Goal: Obtain resource: Obtain resource

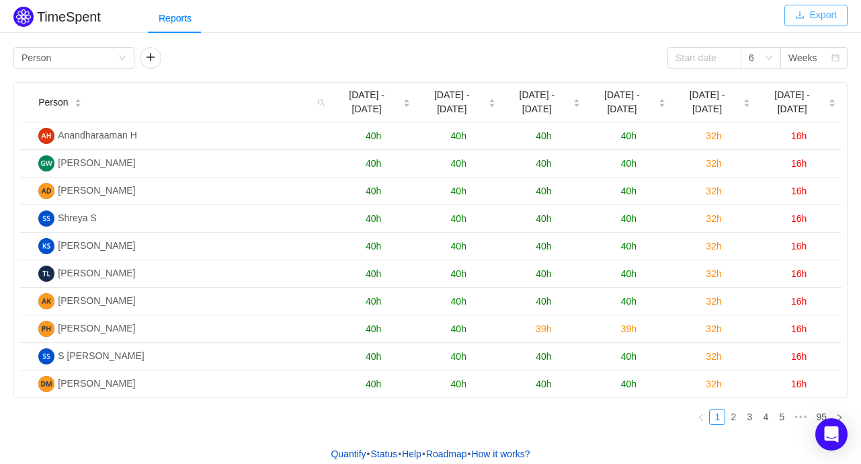
click at [820, 15] on button "Export" at bounding box center [816, 16] width 63 height 22
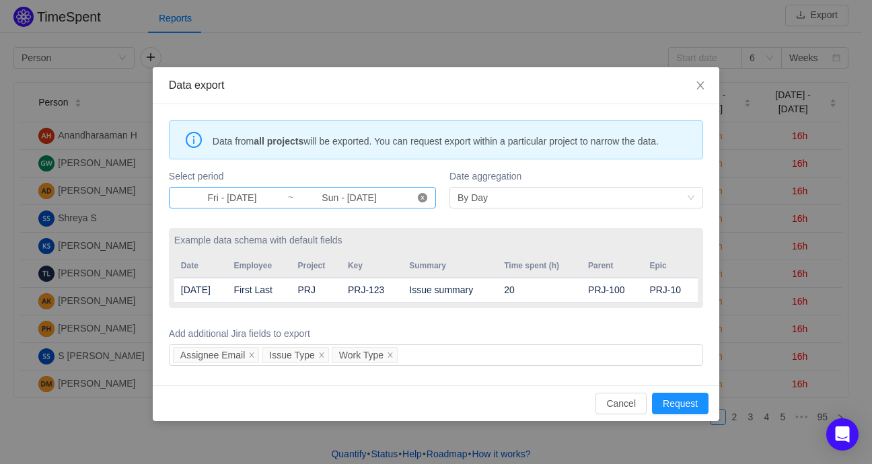
click at [421, 200] on icon "icon: close-circle" at bounding box center [422, 197] width 9 height 9
click at [230, 192] on input at bounding box center [232, 197] width 110 height 15
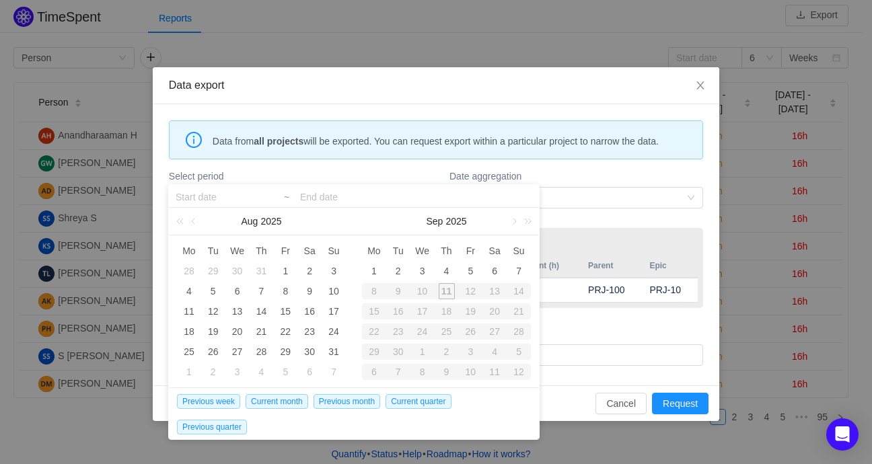
click at [424, 291] on div "10" at bounding box center [422, 291] width 24 height 16
type input "Fri - [DATE]"
type input "Sun - [DATE]"
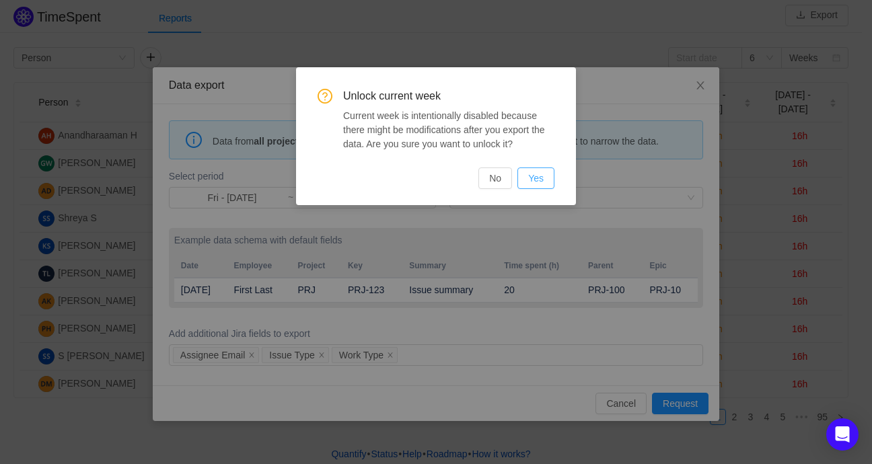
click at [535, 173] on button "Yes" at bounding box center [535, 178] width 37 height 22
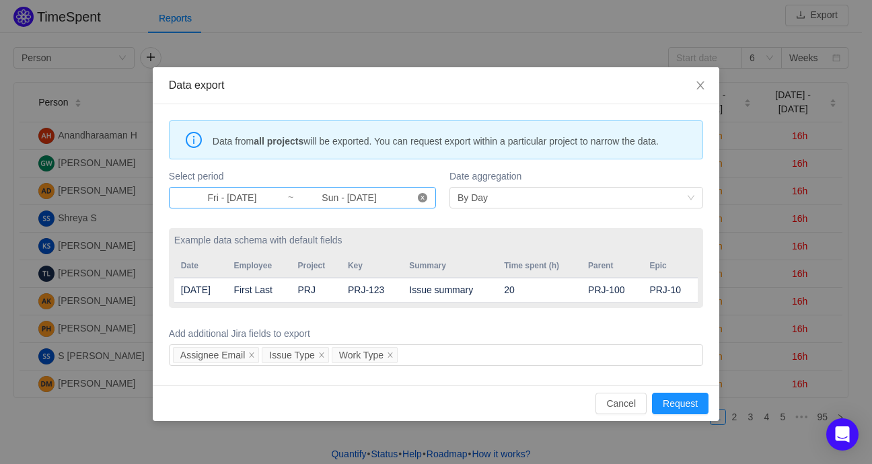
click at [420, 196] on icon "icon: close-circle" at bounding box center [422, 197] width 9 height 9
click at [226, 191] on input at bounding box center [232, 197] width 110 height 15
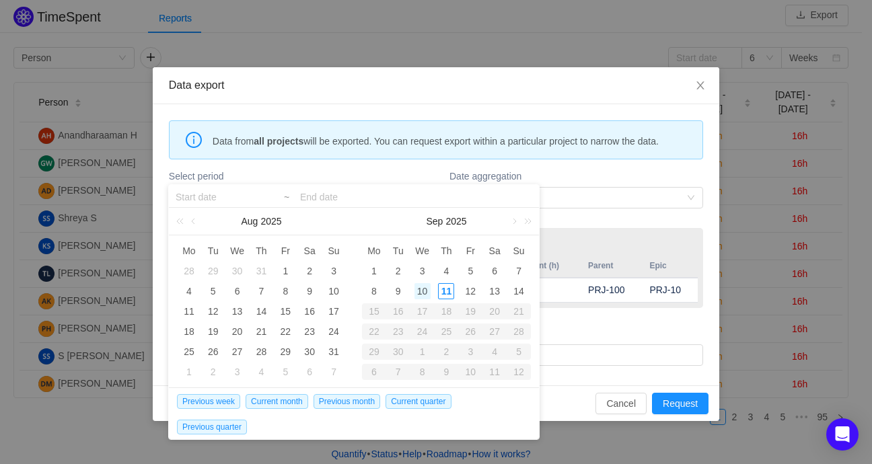
click at [420, 292] on div "10" at bounding box center [422, 291] width 16 height 16
type input "Wed - [DATE]"
click at [322, 198] on input at bounding box center [416, 197] width 232 height 16
click at [419, 288] on div "10" at bounding box center [422, 291] width 16 height 16
type input "Wed - [DATE]"
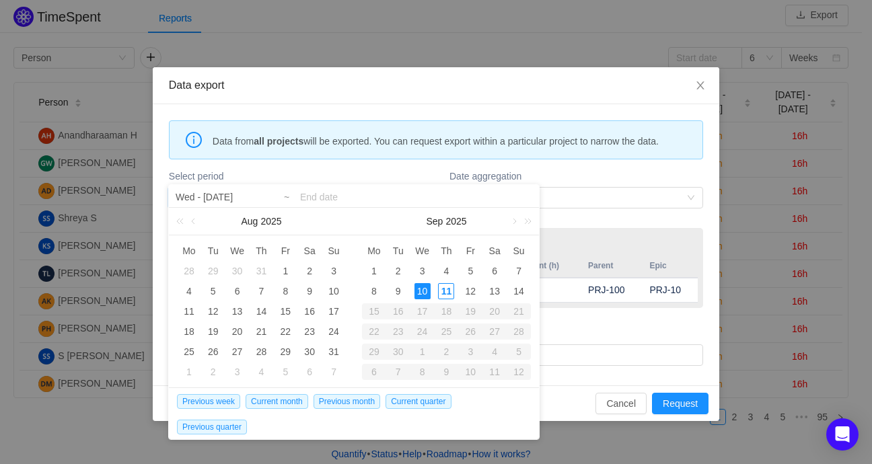
type input "Wed - [DATE]"
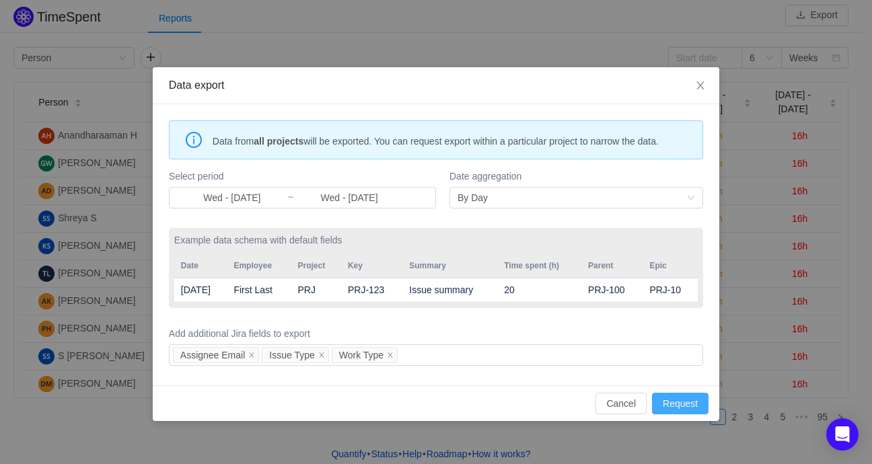
click at [687, 403] on button "Request" at bounding box center [680, 404] width 56 height 22
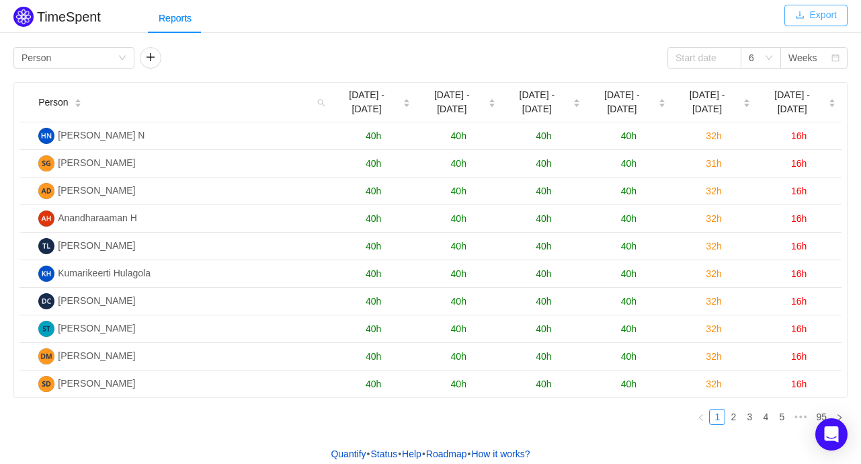
click at [816, 11] on button "Export" at bounding box center [816, 16] width 63 height 22
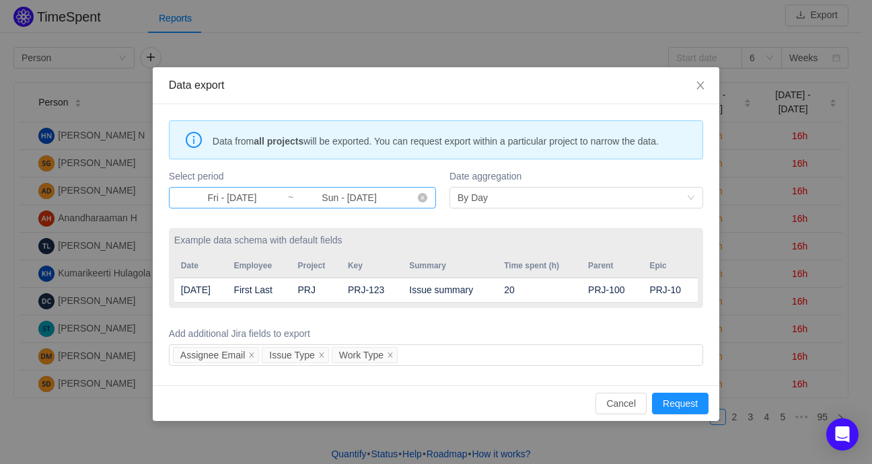
click at [401, 197] on input "Sun - [DATE]" at bounding box center [349, 197] width 110 height 15
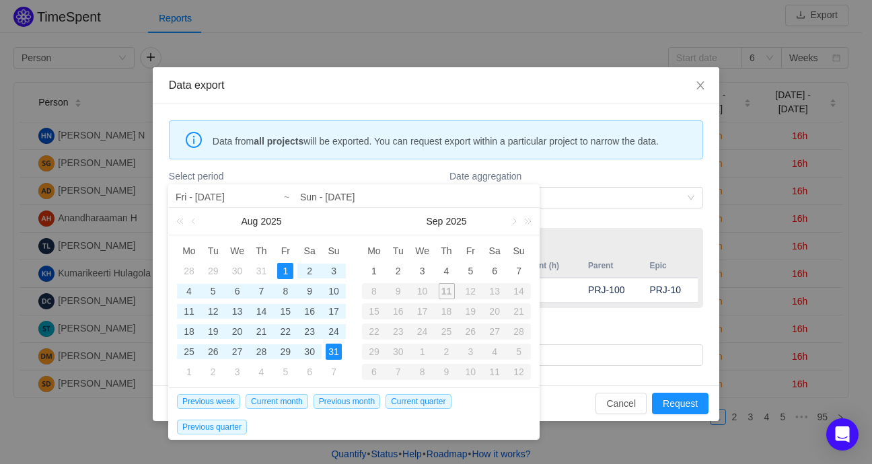
click at [420, 297] on div "10" at bounding box center [422, 291] width 24 height 16
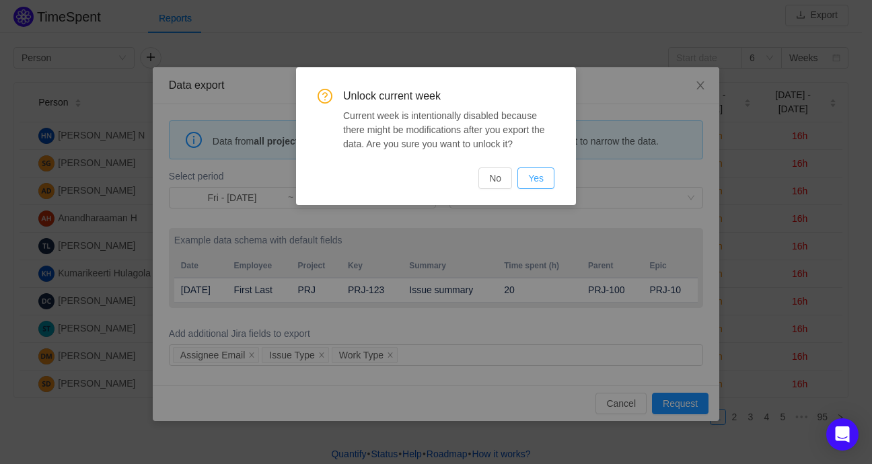
click at [546, 185] on button "Yes" at bounding box center [535, 178] width 37 height 22
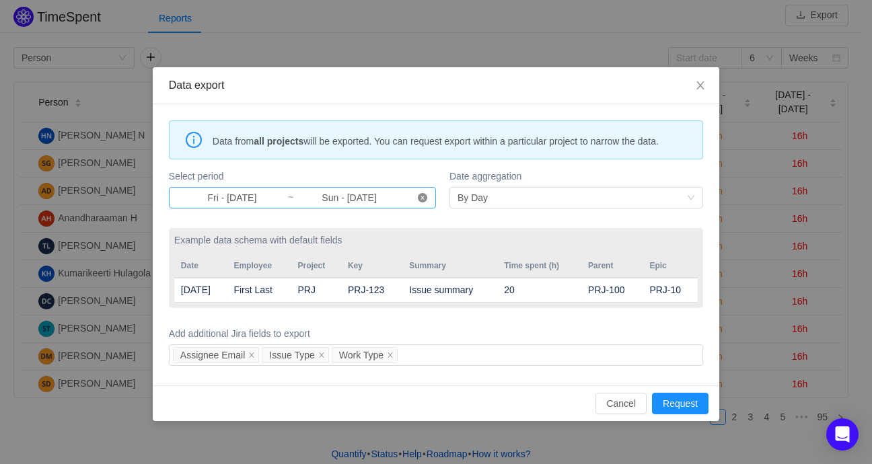
click at [424, 196] on icon "icon: close-circle" at bounding box center [422, 197] width 9 height 9
click at [232, 197] on input at bounding box center [232, 197] width 110 height 15
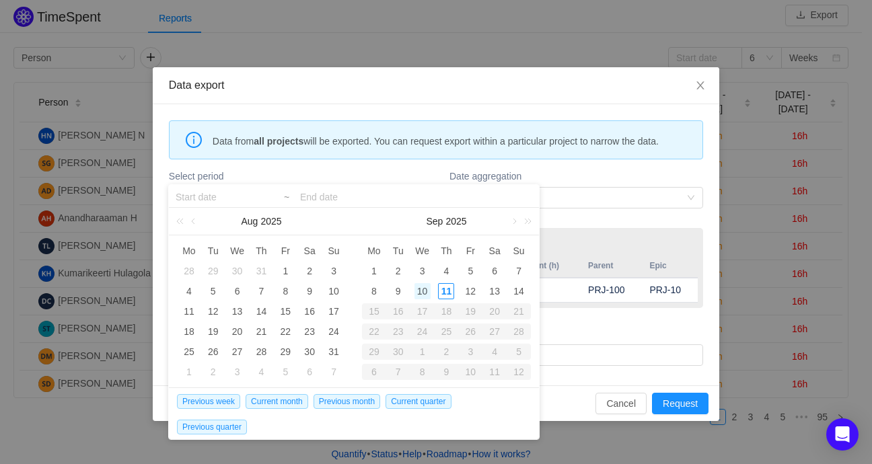
click at [425, 293] on div "10" at bounding box center [422, 291] width 16 height 16
type input "Wed - [DATE]"
click at [426, 291] on div "10" at bounding box center [422, 291] width 16 height 16
type input "Wed - [DATE]"
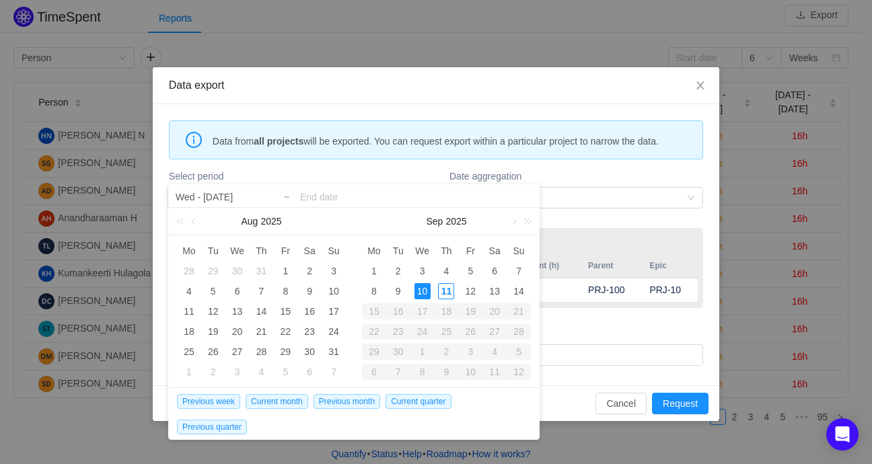
type input "Wed - [DATE]"
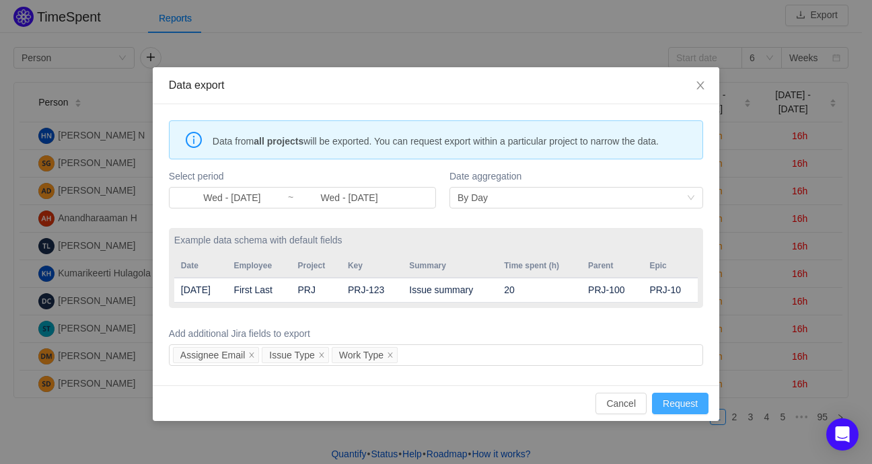
click at [686, 405] on button "Request" at bounding box center [680, 404] width 56 height 22
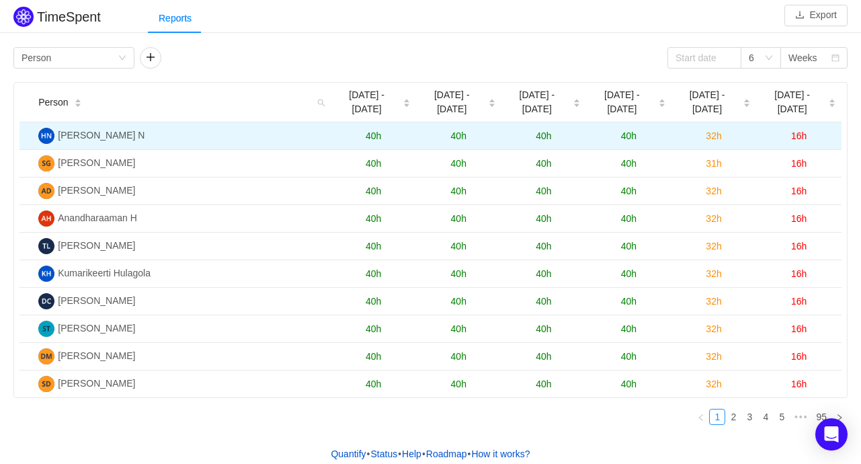
click at [807, 122] on td "16h" at bounding box center [799, 136] width 85 height 28
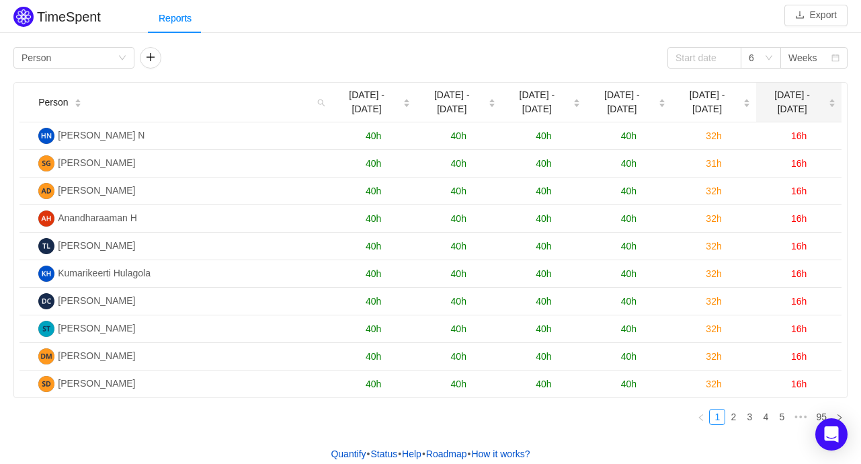
click at [798, 99] on span "[DATE] - [DATE]" at bounding box center [792, 102] width 61 height 28
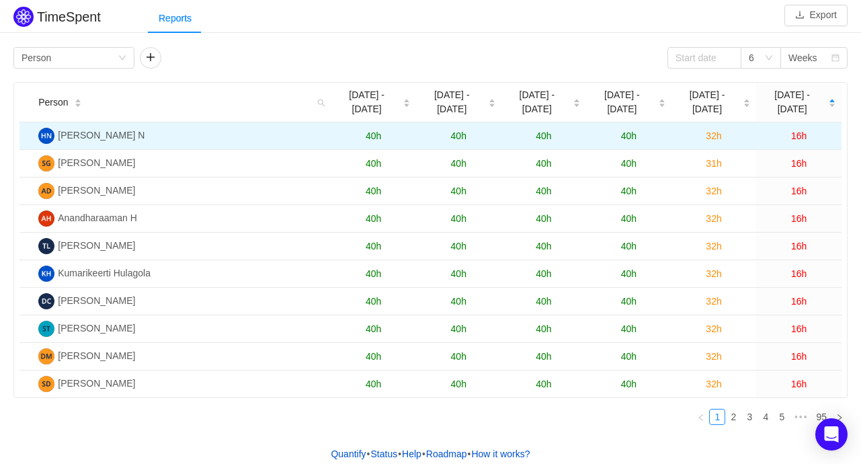
click at [804, 130] on span "16h" at bounding box center [799, 135] width 15 height 11
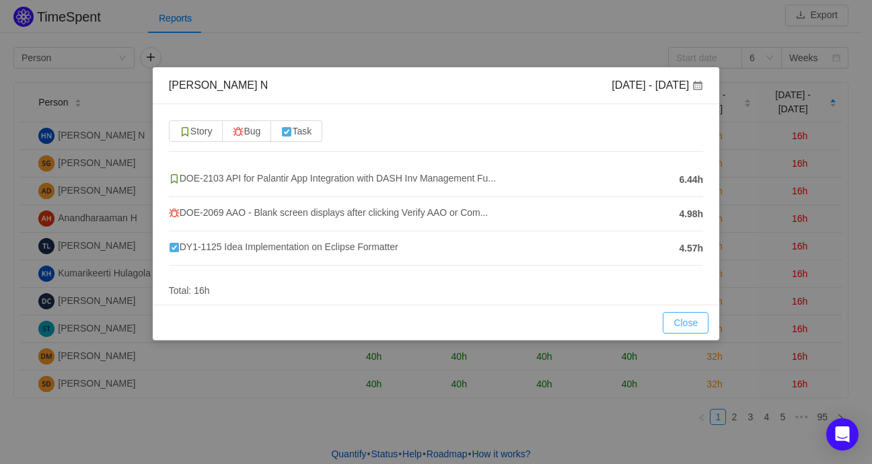
click at [691, 313] on button "Close" at bounding box center [685, 323] width 46 height 22
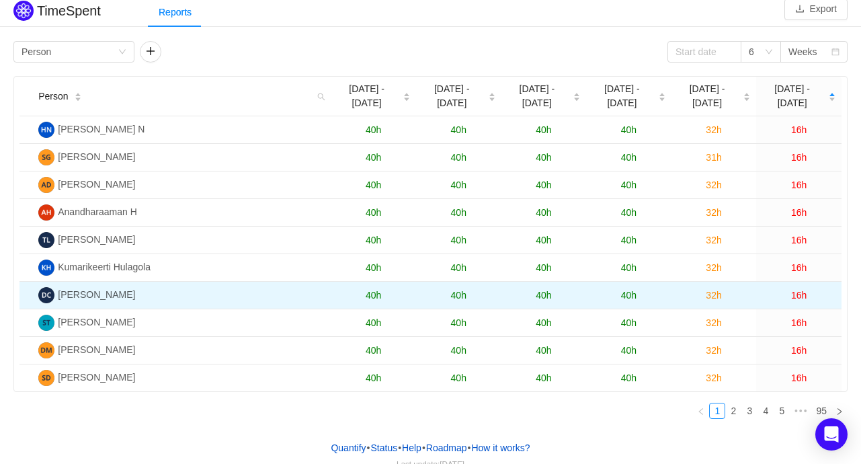
scroll to position [8, 0]
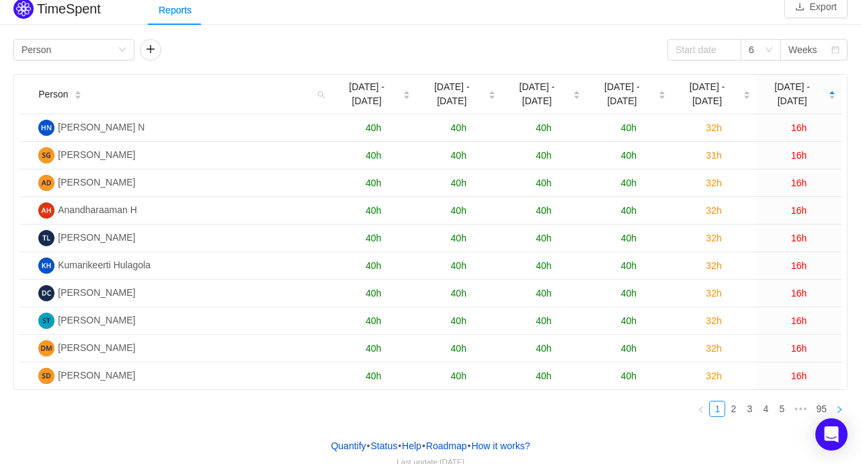
click at [840, 406] on icon "icon: right" at bounding box center [840, 410] width 8 height 8
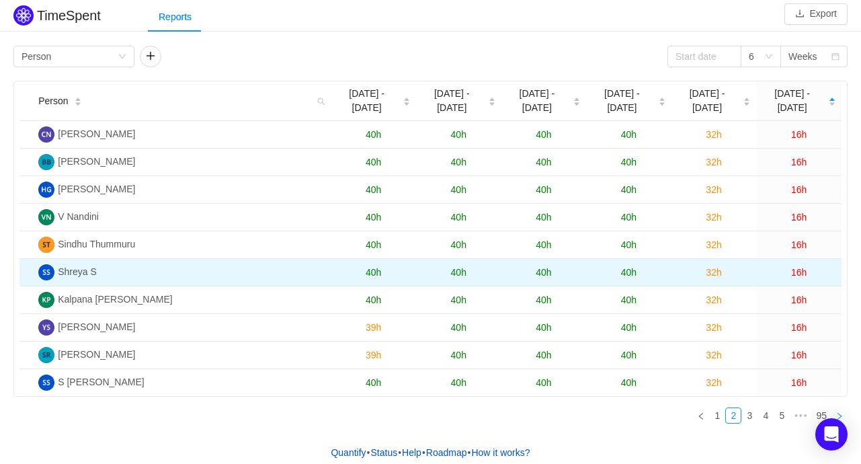
scroll to position [0, 0]
